Goal: Task Accomplishment & Management: Manage account settings

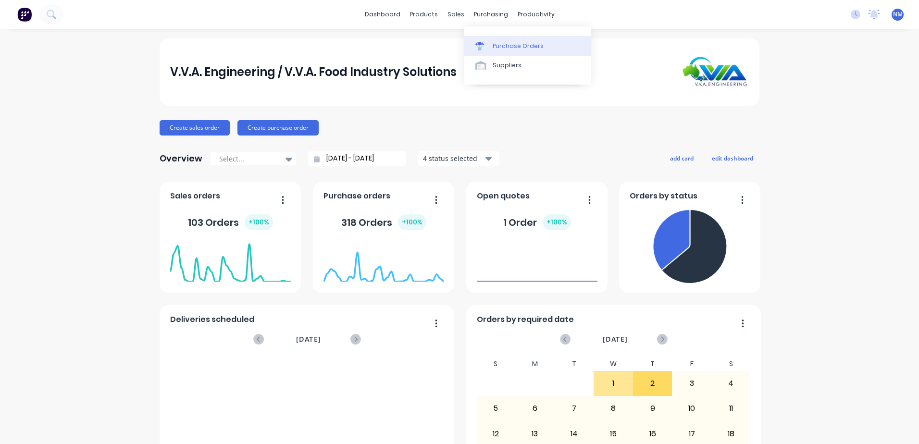
click at [508, 46] on div "Purchase Orders" at bounding box center [517, 46] width 51 height 9
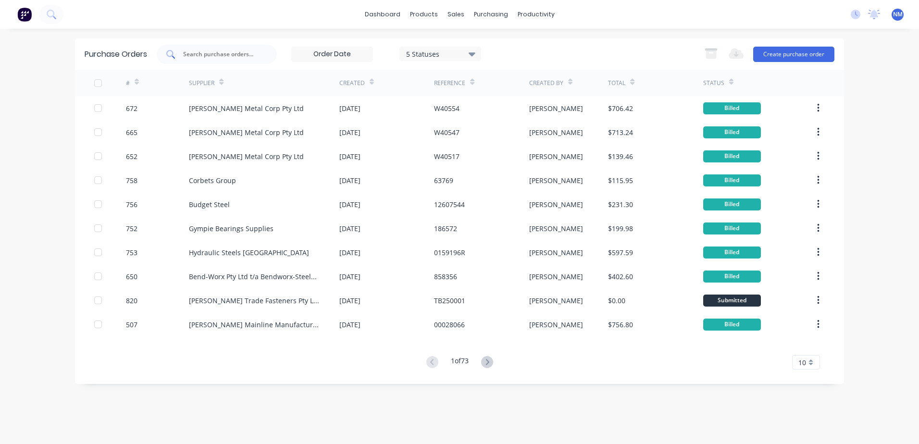
click at [220, 56] on input "text" at bounding box center [222, 54] width 80 height 10
type input "749"
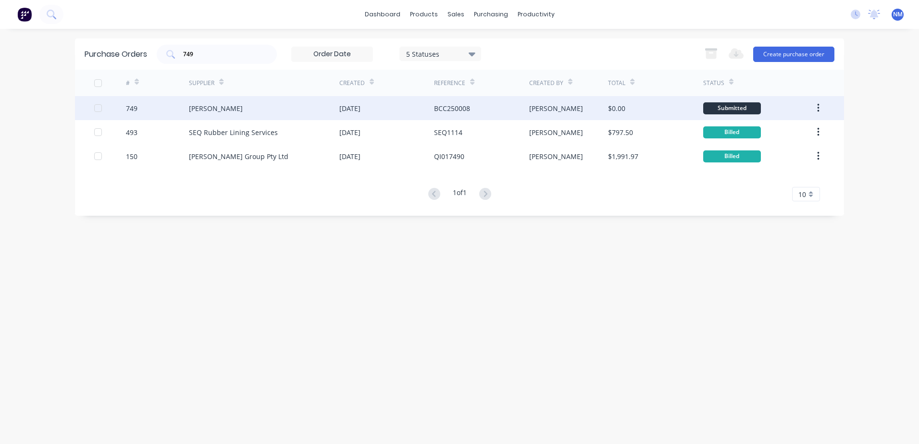
click at [575, 109] on div "[PERSON_NAME]" at bounding box center [568, 108] width 79 height 24
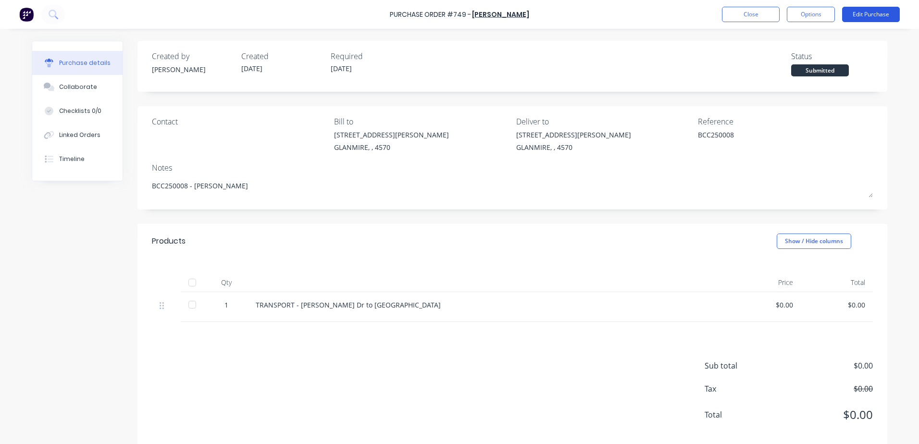
click at [865, 16] on button "Edit Purchase" at bounding box center [871, 14] width 58 height 15
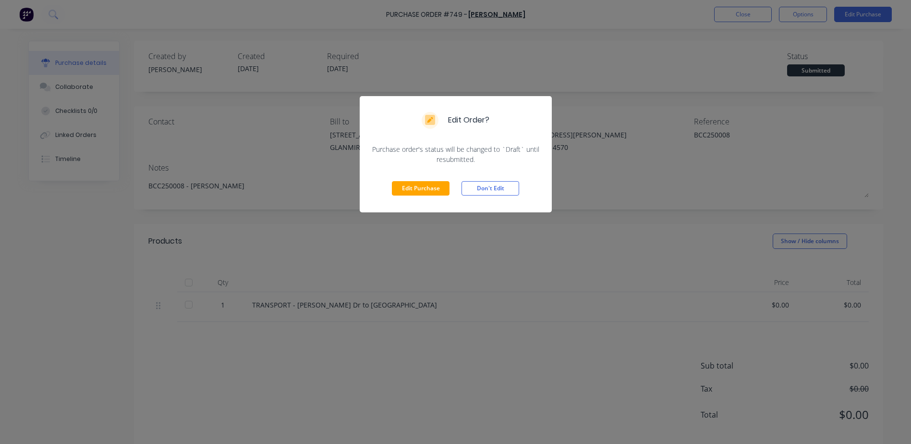
drag, startPoint x: 402, startPoint y: 184, endPoint x: 460, endPoint y: 223, distance: 70.9
click at [404, 184] on button "Edit Purchase" at bounding box center [421, 188] width 58 height 14
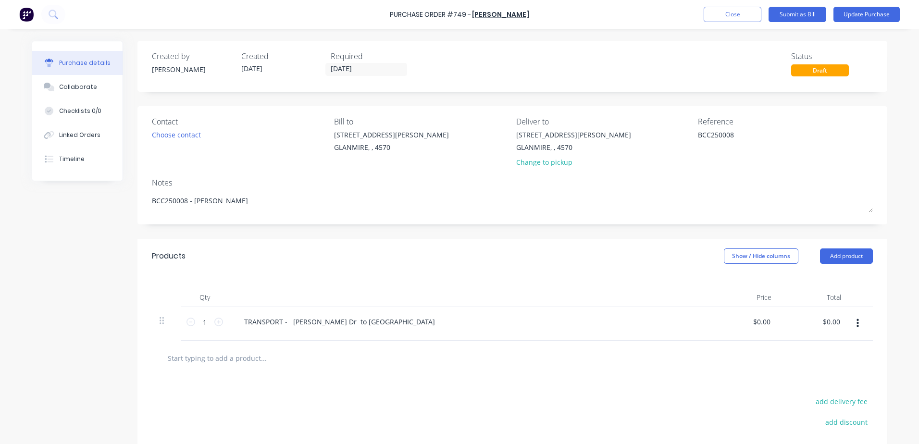
type textarea "x"
drag, startPoint x: 749, startPoint y: 324, endPoint x: 870, endPoint y: 304, distance: 122.7
click at [879, 321] on div "Qty Price Total 1 1 TRANSPORT - [PERSON_NAME] Dr to Baralaba 0.00 0.00 $0.00 $0…" at bounding box center [511, 306] width 749 height 67
type input "1560"
type textarea "x"
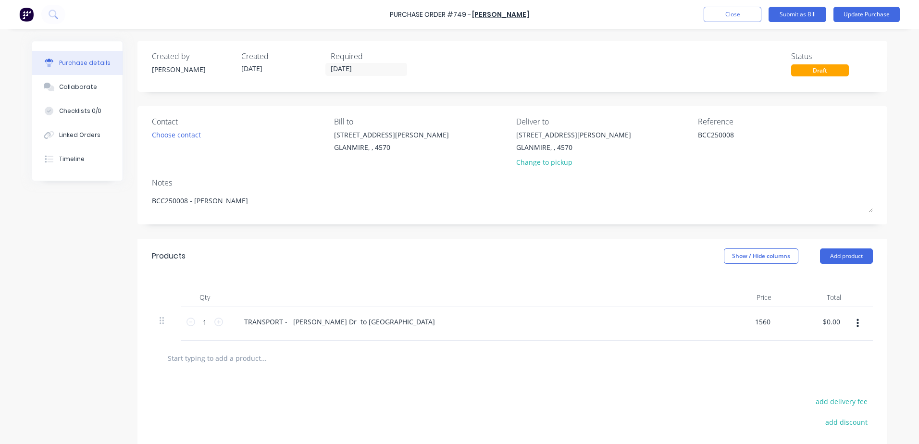
type input "$1,560.00"
click at [425, 364] on div at bounding box center [304, 357] width 288 height 19
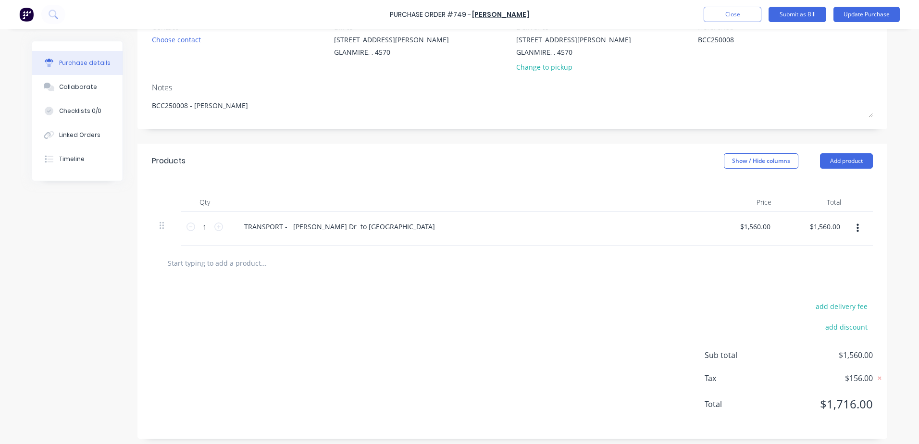
scroll to position [99, 0]
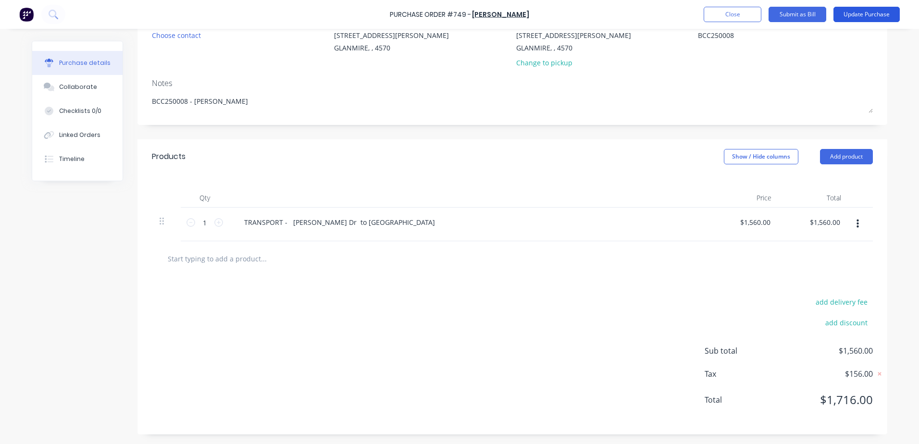
click at [854, 15] on button "Update Purchase" at bounding box center [866, 14] width 66 height 15
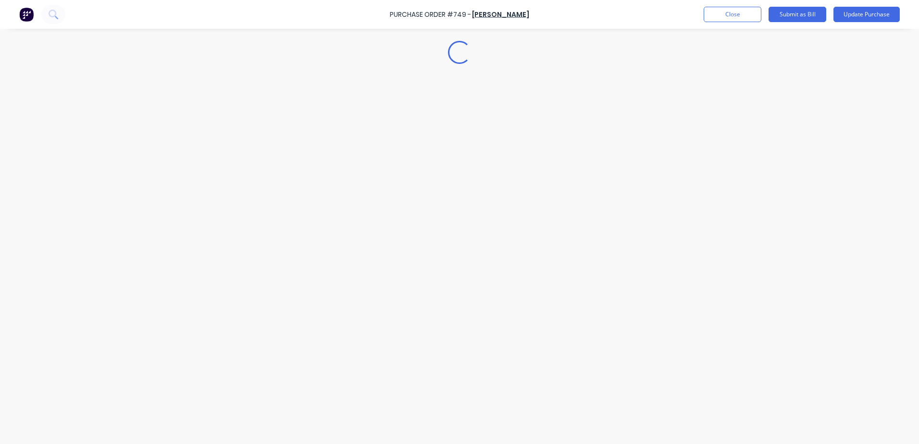
scroll to position [0, 0]
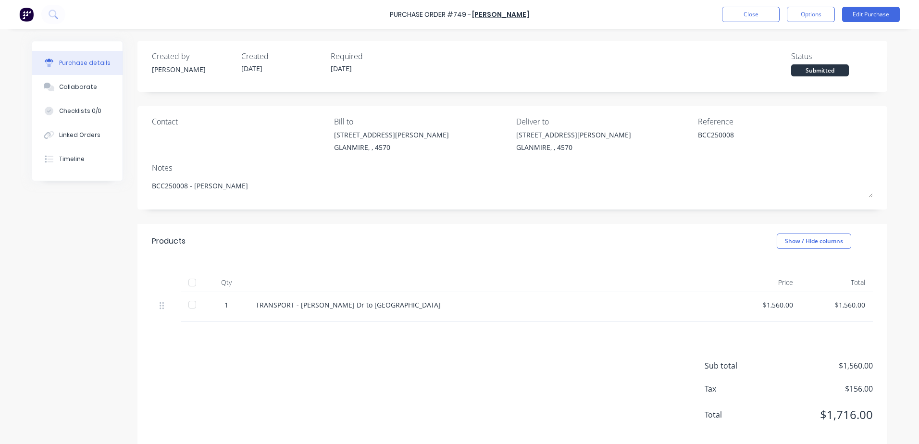
click at [675, 137] on div "Contact Bill to [STREET_ADDRESS][PERSON_NAME] Deliver to [STREET_ADDRESS][PERSO…" at bounding box center [512, 136] width 721 height 41
click at [883, 16] on button "Edit Purchase" at bounding box center [871, 14] width 58 height 15
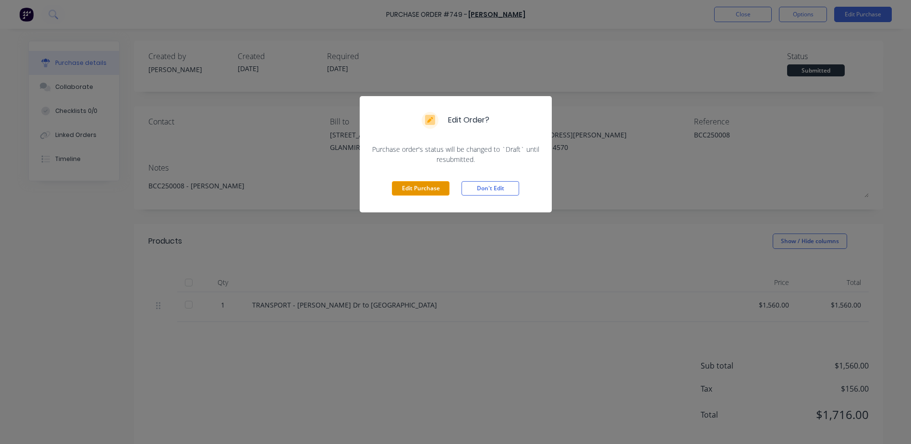
click at [423, 187] on button "Edit Purchase" at bounding box center [421, 188] width 58 height 14
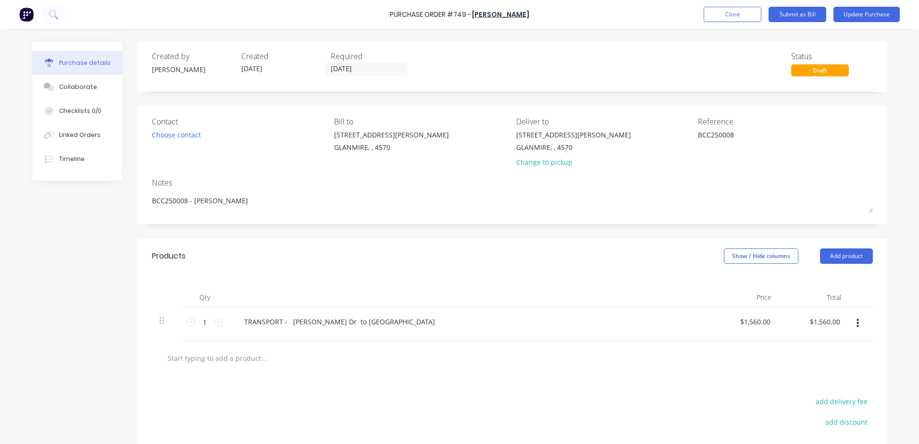
type textarea "x"
type textarea "I"
type textarea "x"
type textarea "In"
type textarea "x"
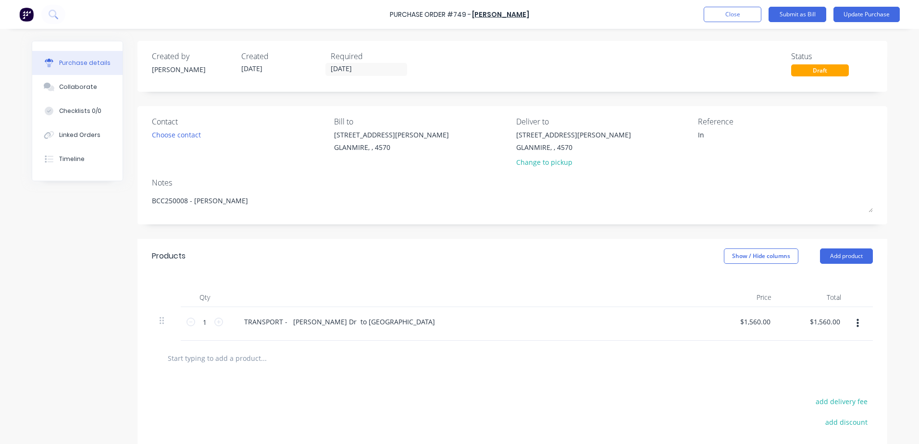
type textarea "Inv"
type textarea "x"
type textarea "Inv"
type textarea "x"
type textarea "Inv 0"
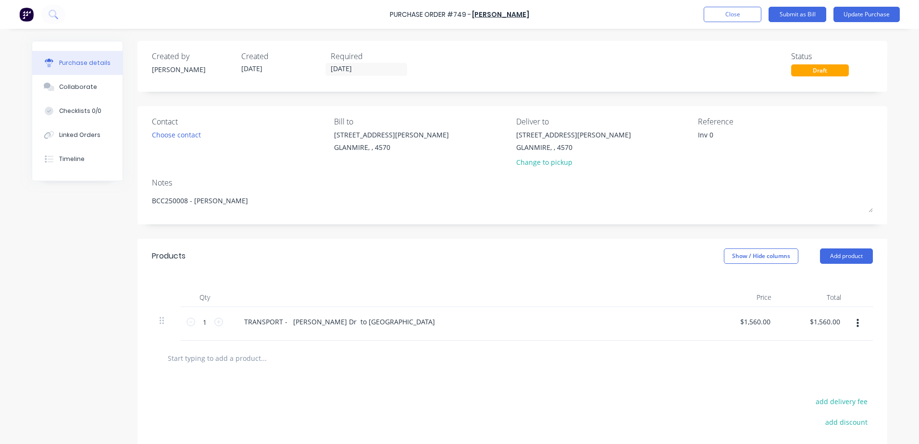
type textarea "x"
type textarea "Inv 01"
type textarea "x"
type textarea "Inv 011"
type textarea "x"
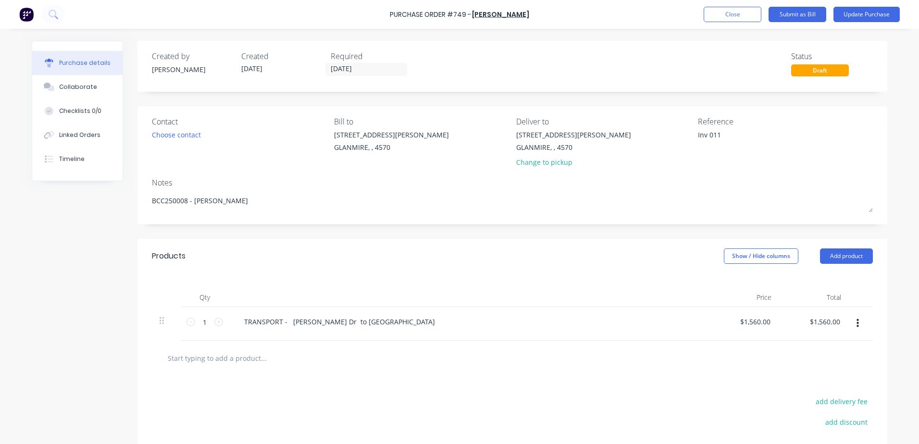
type textarea "Inv 0114"
type textarea "x"
type textarea "Inv 01141"
type textarea "x"
type textarea "Inv 01141"
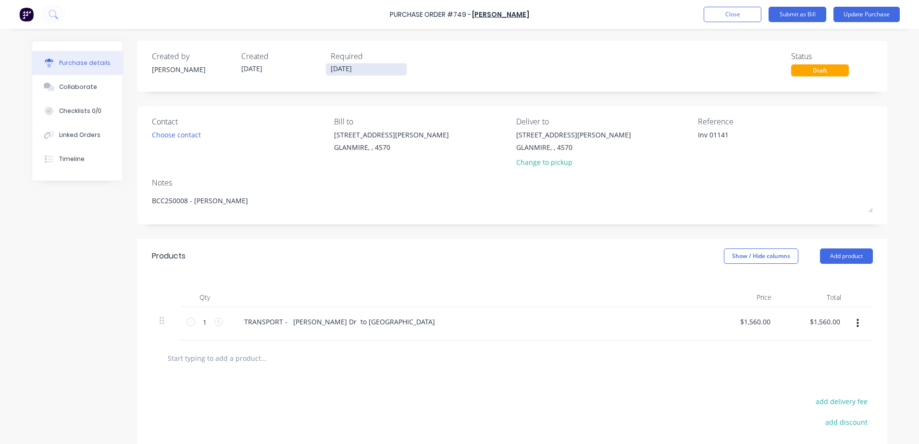
click at [361, 72] on input "[DATE]" at bounding box center [366, 69] width 81 height 12
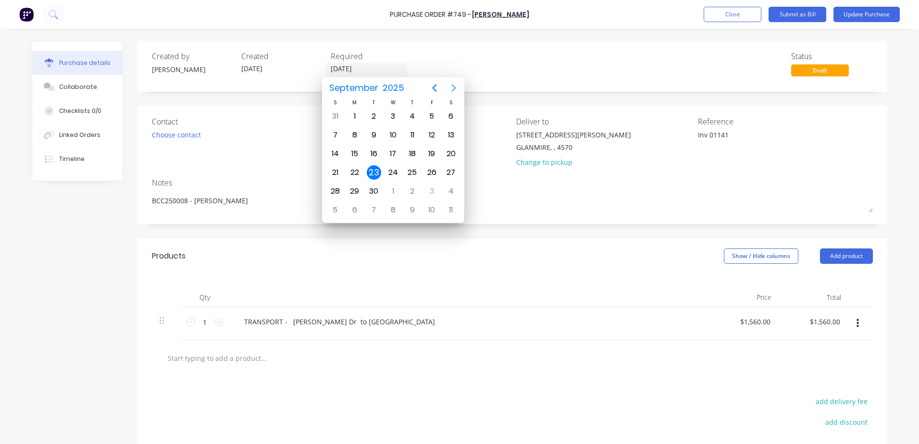
click at [452, 89] on icon "Next page" at bounding box center [454, 88] width 12 height 12
click at [411, 115] on div "2" at bounding box center [412, 116] width 14 height 14
type textarea "x"
type input "[DATE]"
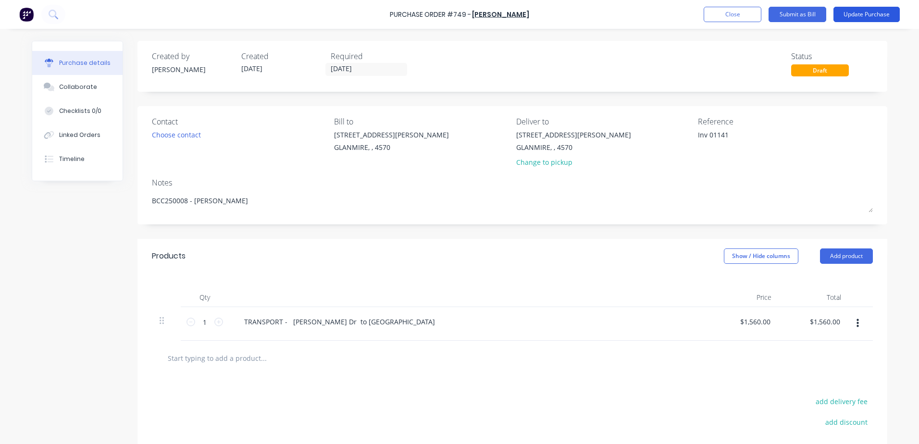
click at [861, 11] on button "Update Purchase" at bounding box center [866, 14] width 66 height 15
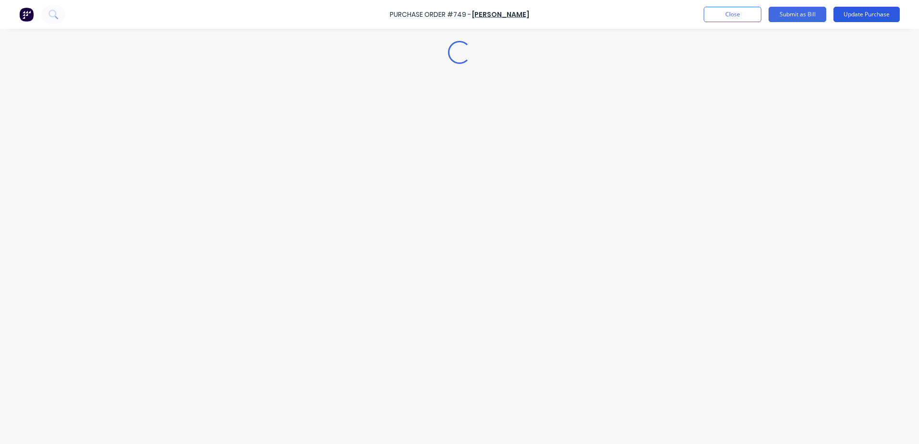
type textarea "x"
